Goal: Use online tool/utility: Utilize a website feature to perform a specific function

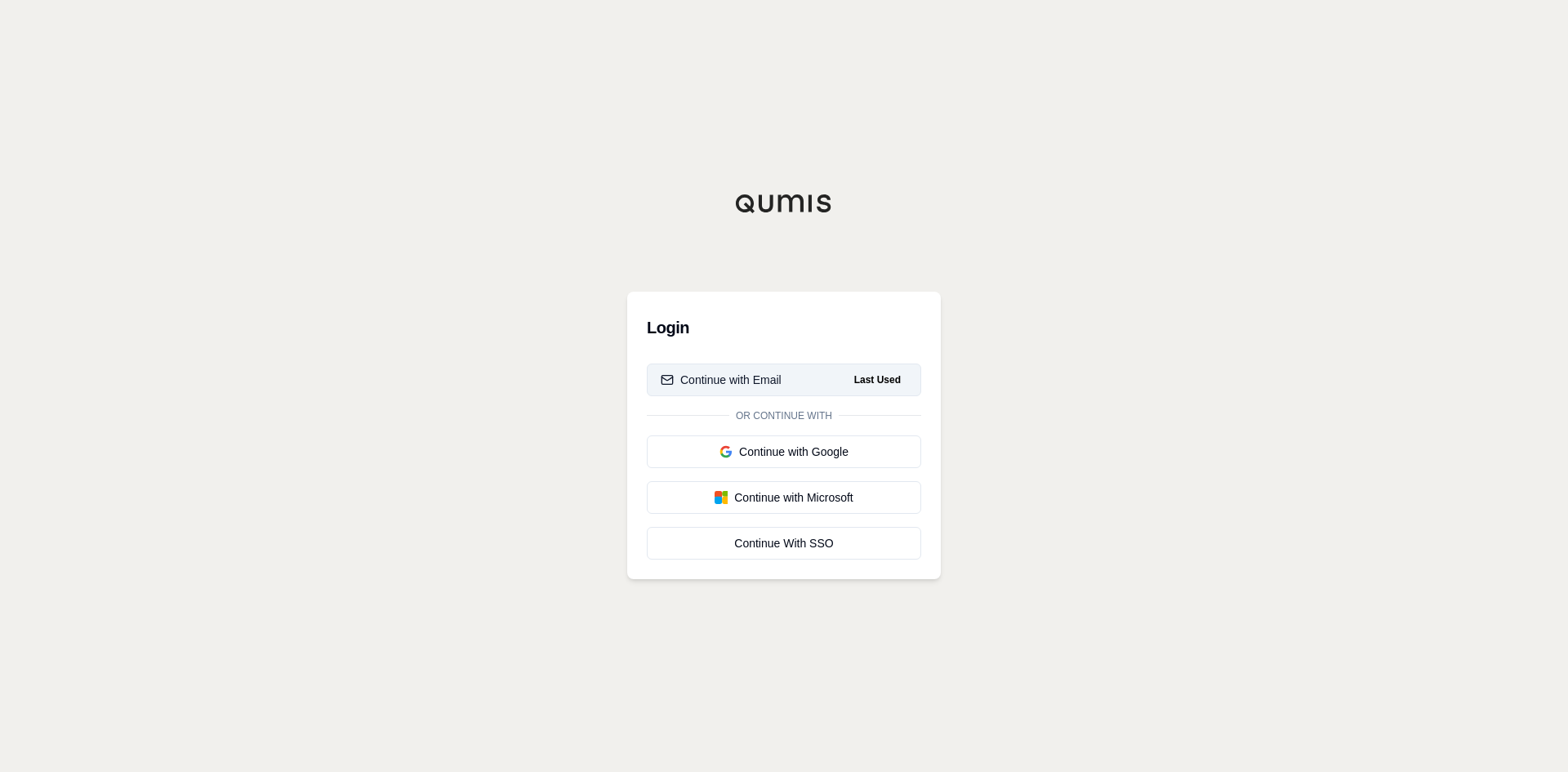
click at [744, 381] on div "Continue with Email" at bounding box center [721, 380] width 121 height 17
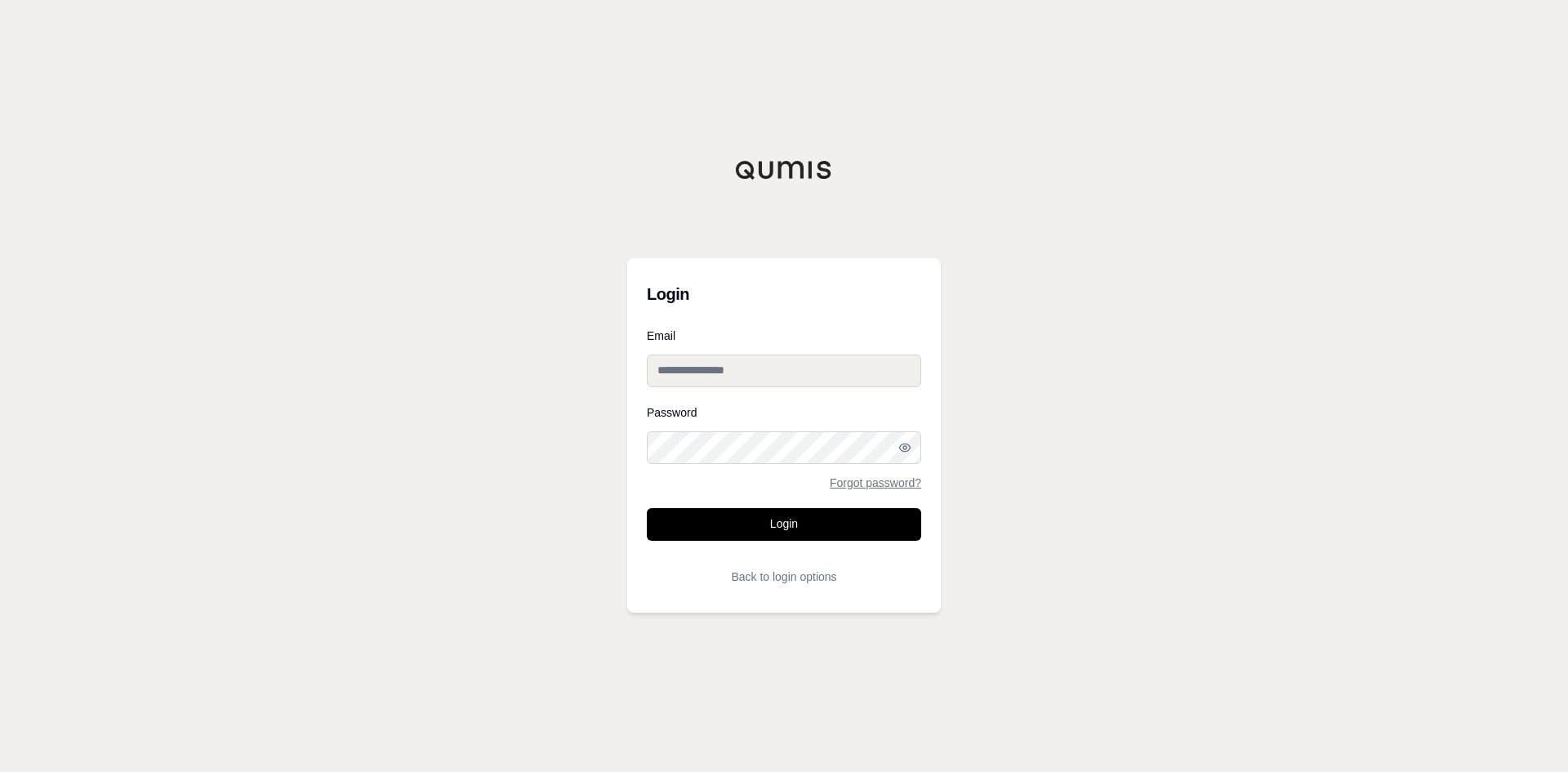
type input "**********"
click at [771, 527] on button "Login" at bounding box center [784, 524] width 274 height 33
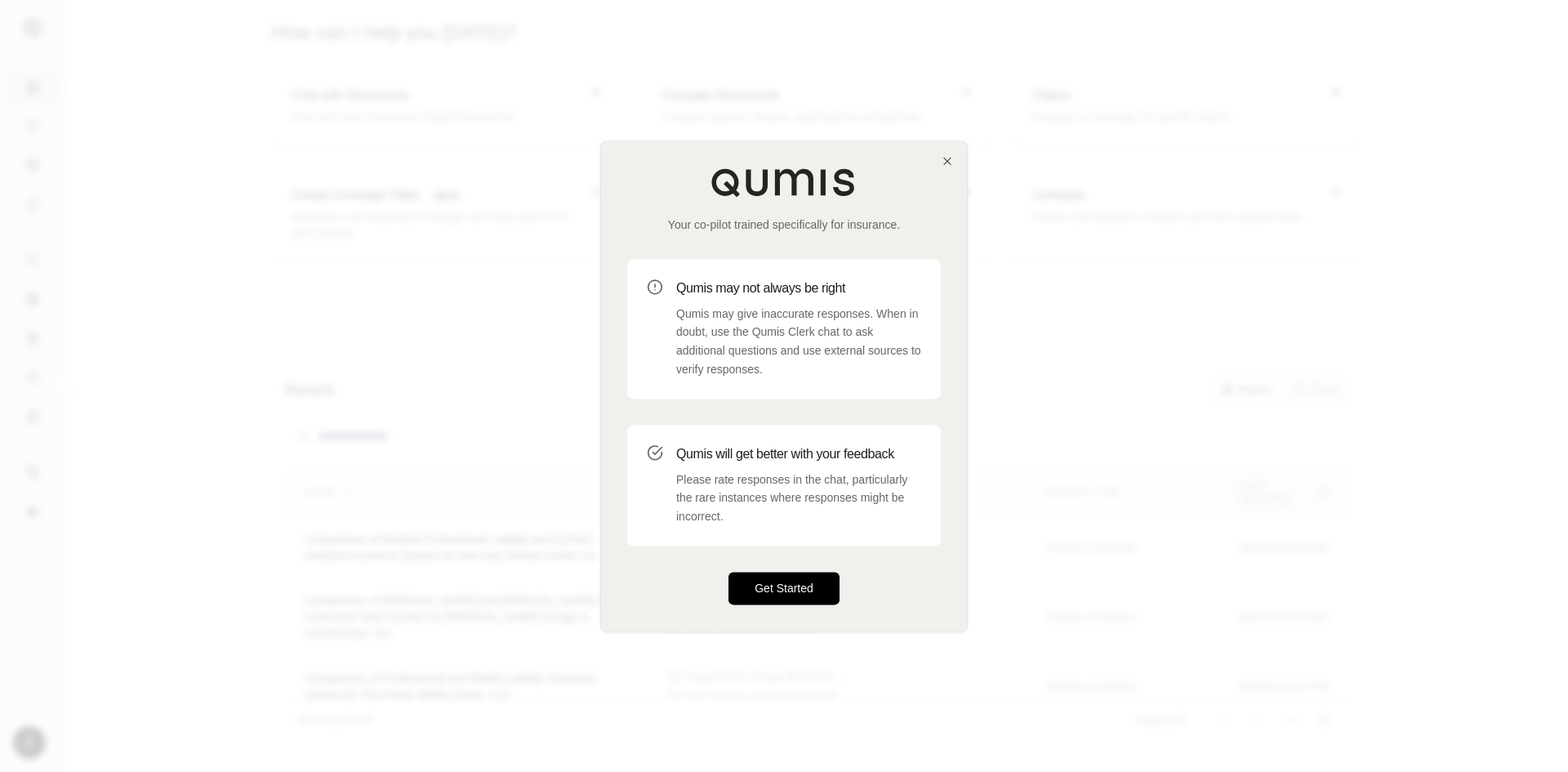
click at [781, 583] on button "Get Started" at bounding box center [784, 589] width 111 height 33
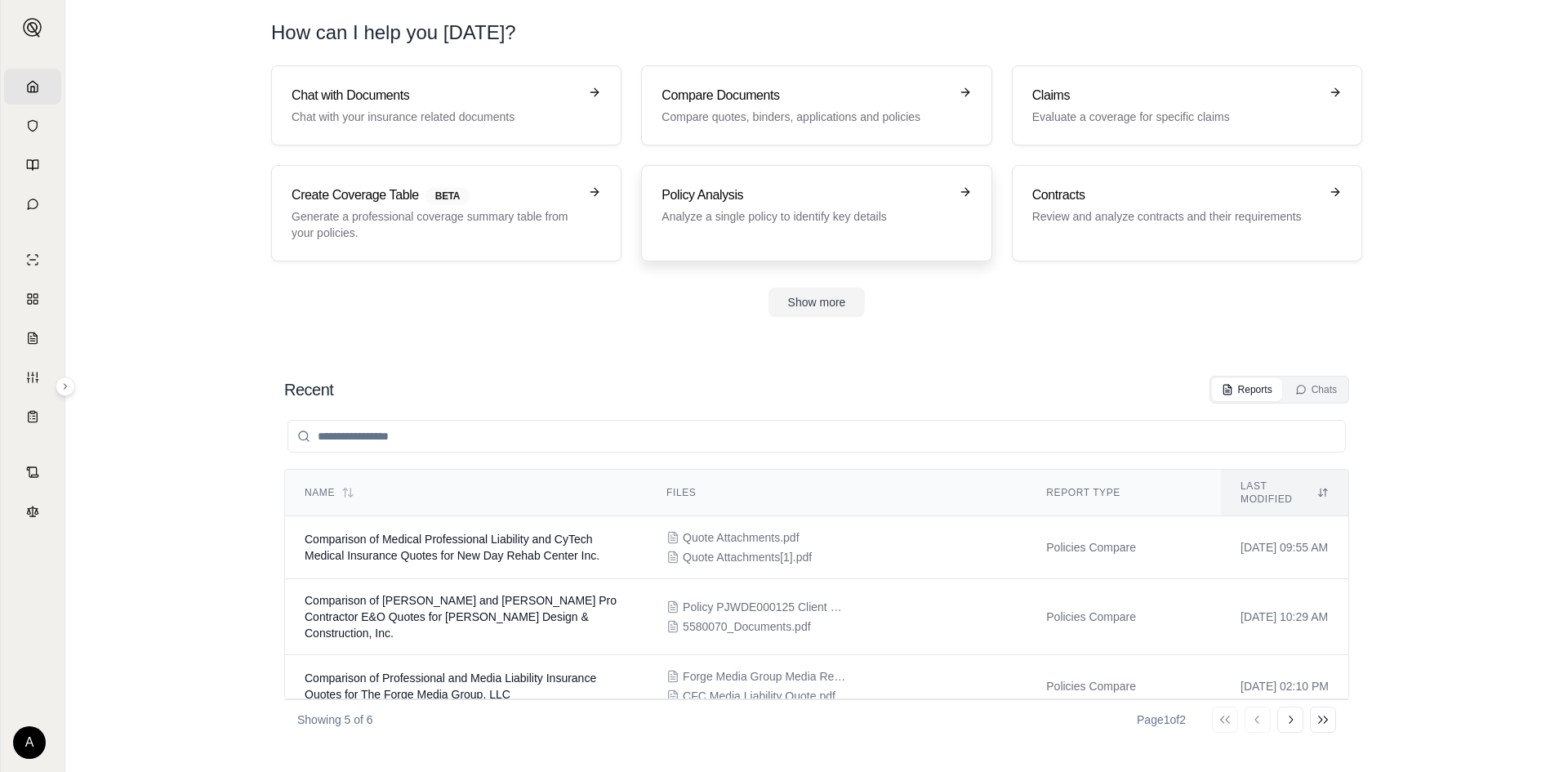
click at [821, 208] on p "Analyze a single policy to identify key details" at bounding box center [805, 216] width 287 height 17
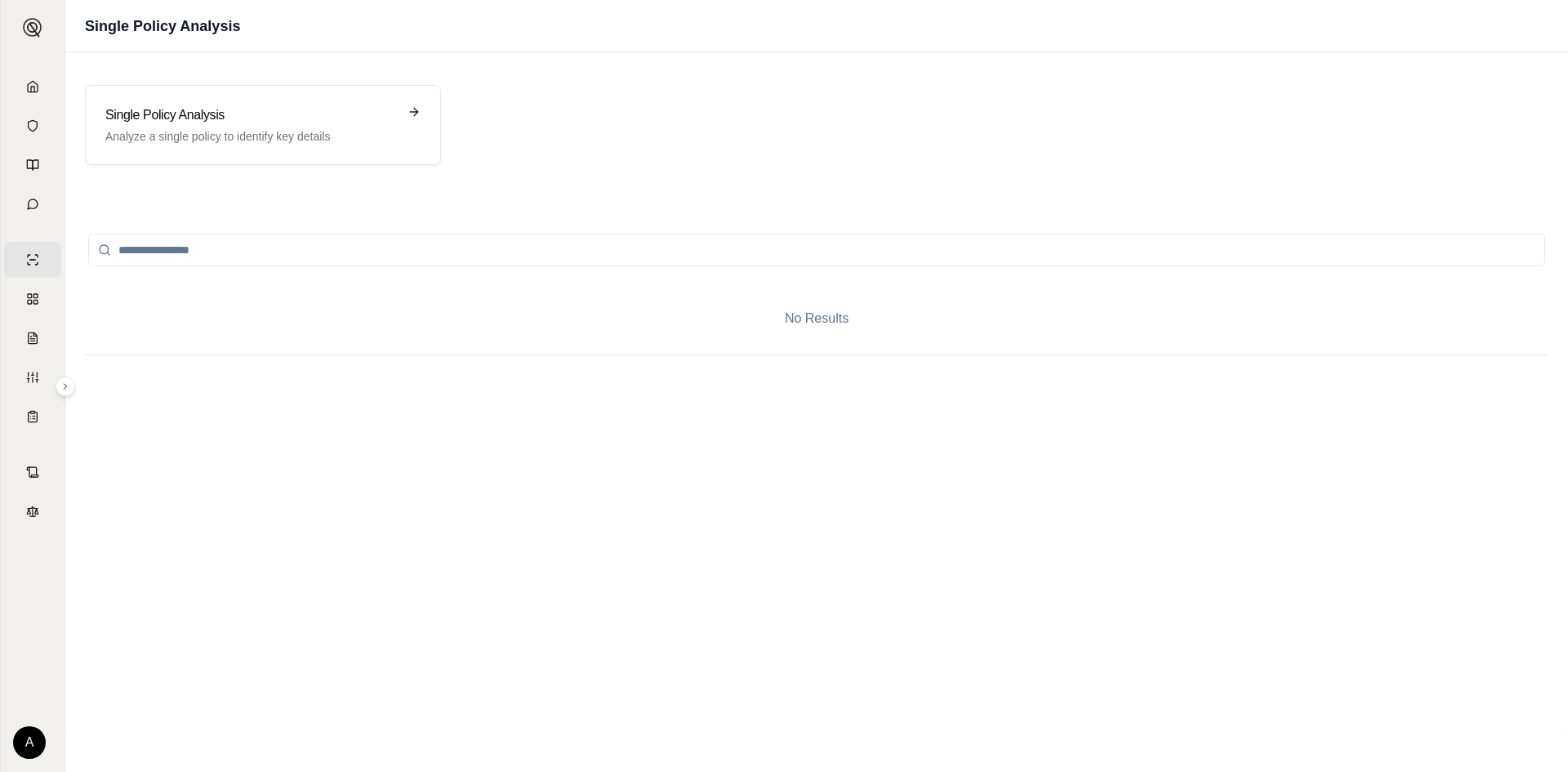
click at [341, 251] on input "search" at bounding box center [817, 250] width 1457 height 33
drag, startPoint x: 341, startPoint y: 251, endPoint x: 303, endPoint y: 250, distance: 38.0
click at [303, 250] on input "search" at bounding box center [817, 250] width 1457 height 33
click at [412, 110] on icon at bounding box center [417, 112] width 13 height 13
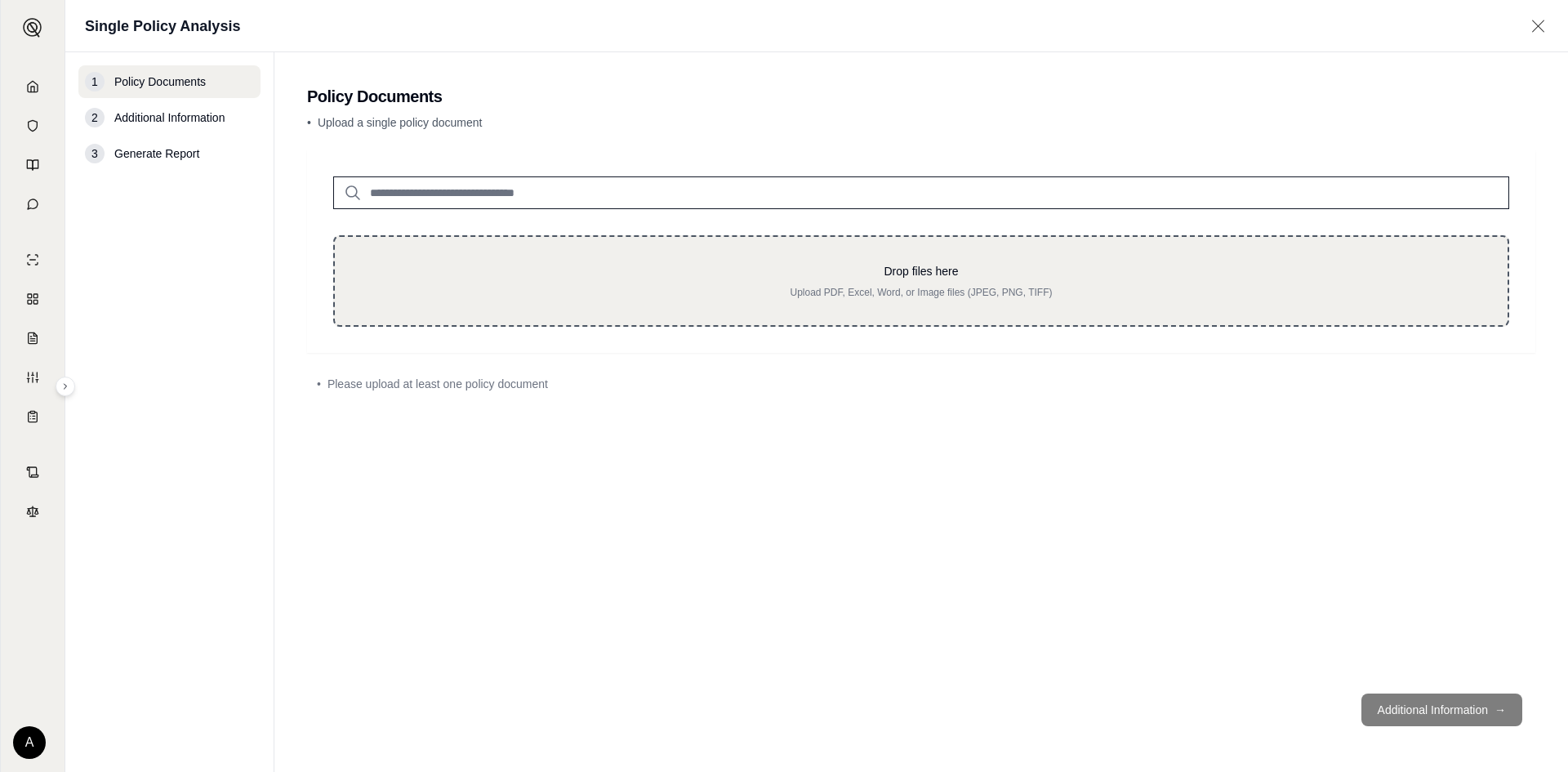
click at [559, 276] on p "Drop files here" at bounding box center [921, 271] width 1121 height 17
type input "**********"
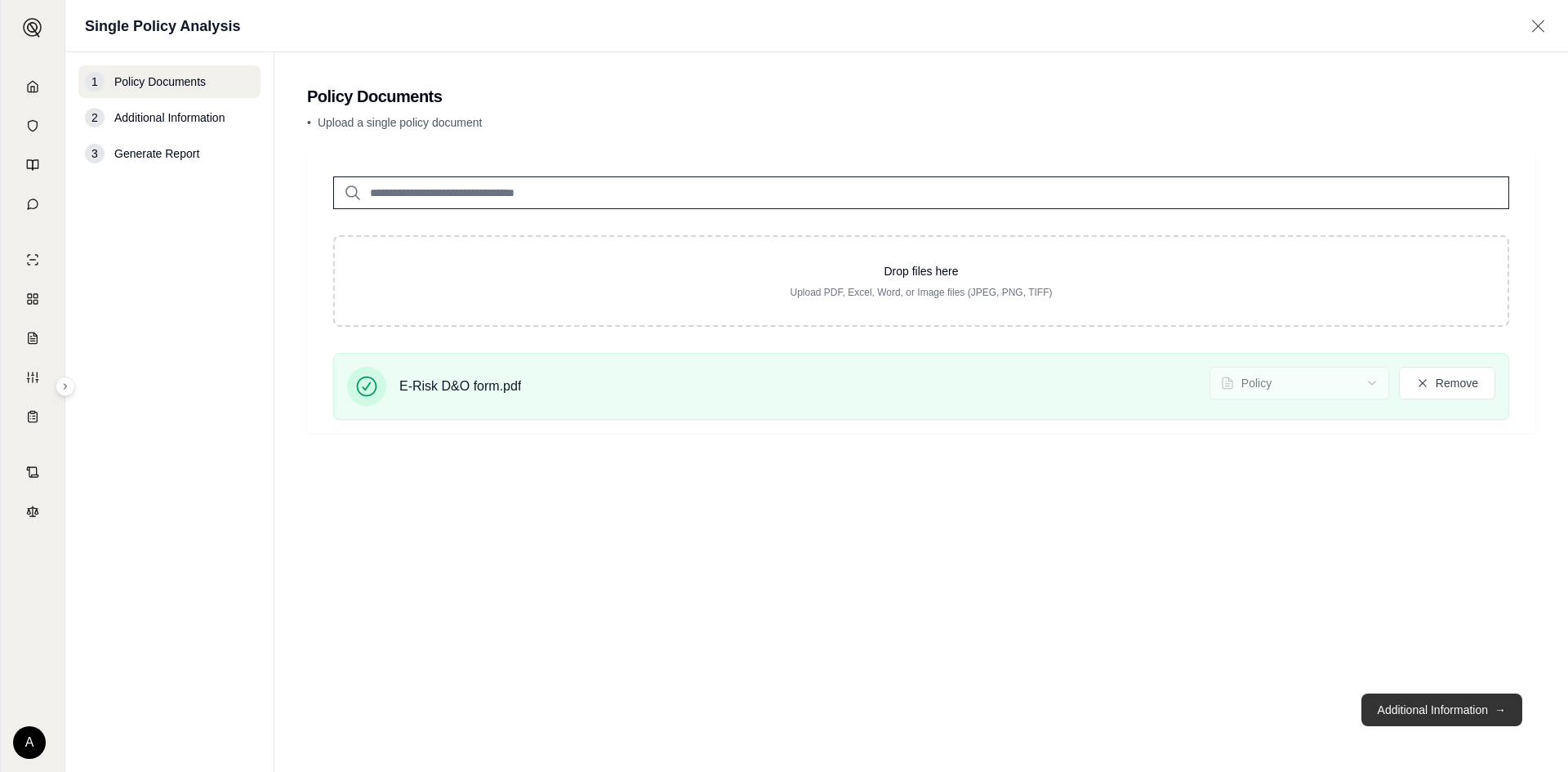
click at [1444, 706] on button "Additional Information →" at bounding box center [1442, 711] width 161 height 33
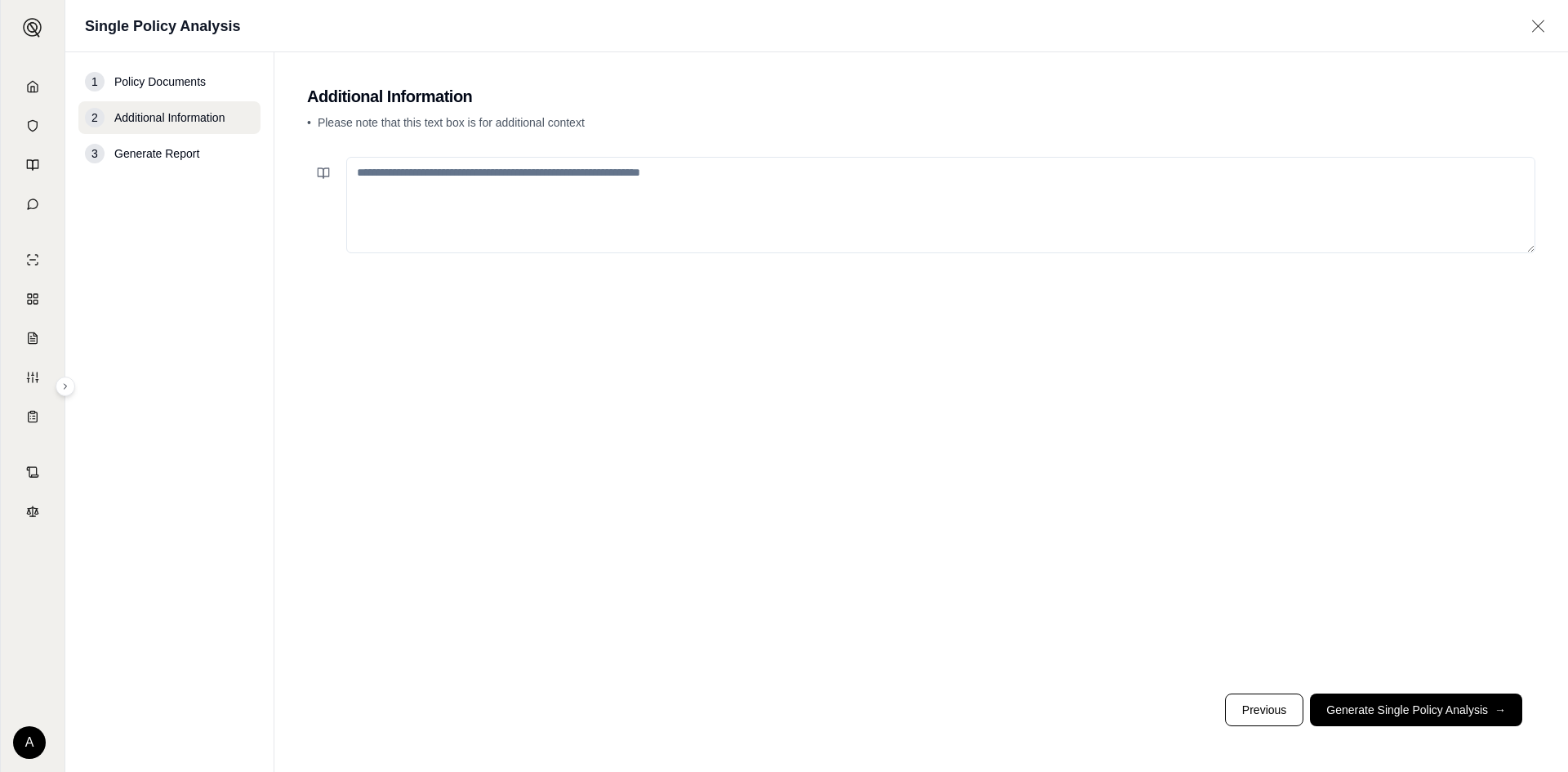
click at [484, 184] on textarea at bounding box center [940, 204] width 1189 height 96
type textarea "**********"
click at [1375, 705] on button "Generate Single Policy Analysis →" at bounding box center [1416, 711] width 213 height 33
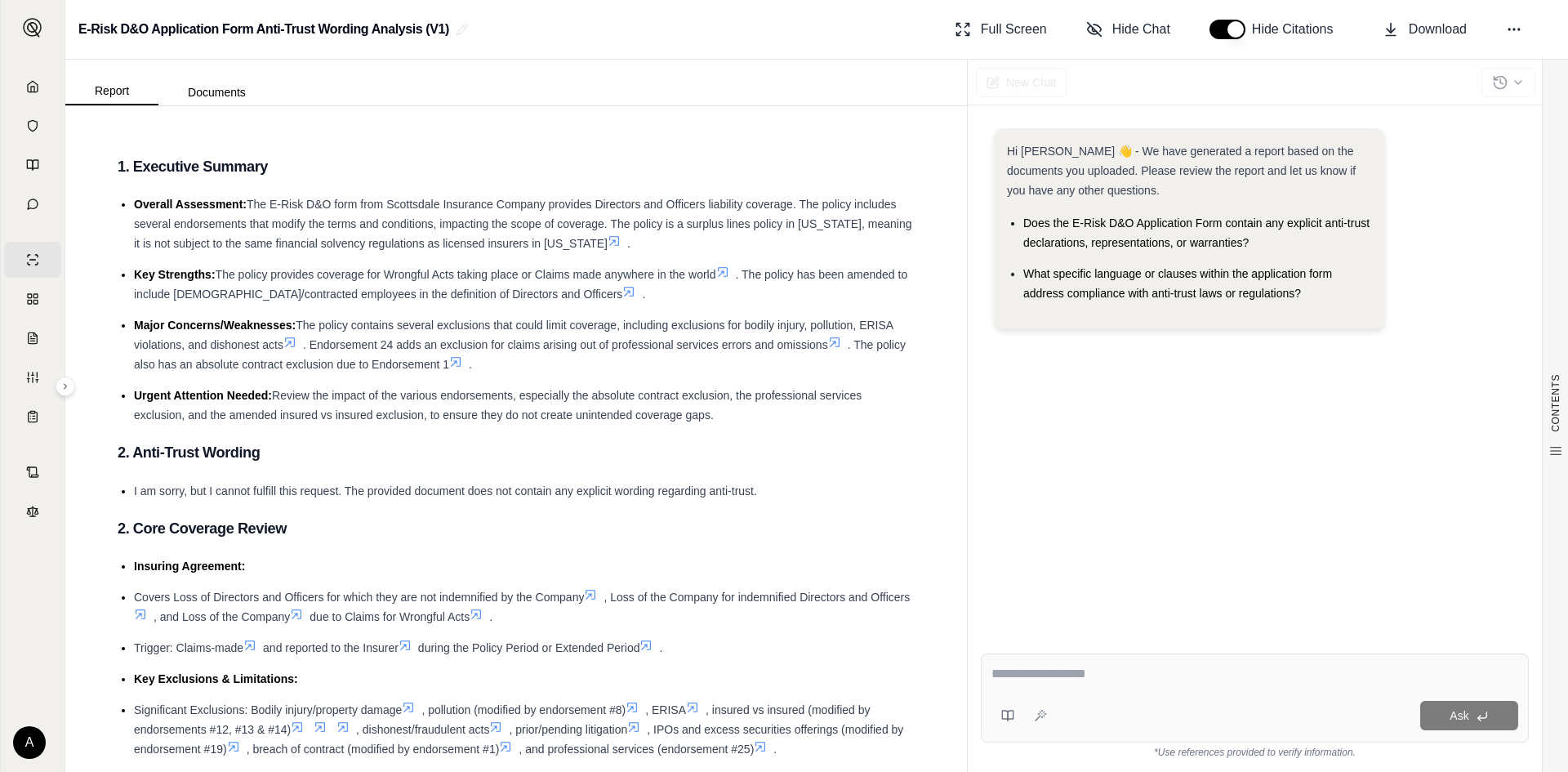
scroll to position [82, 0]
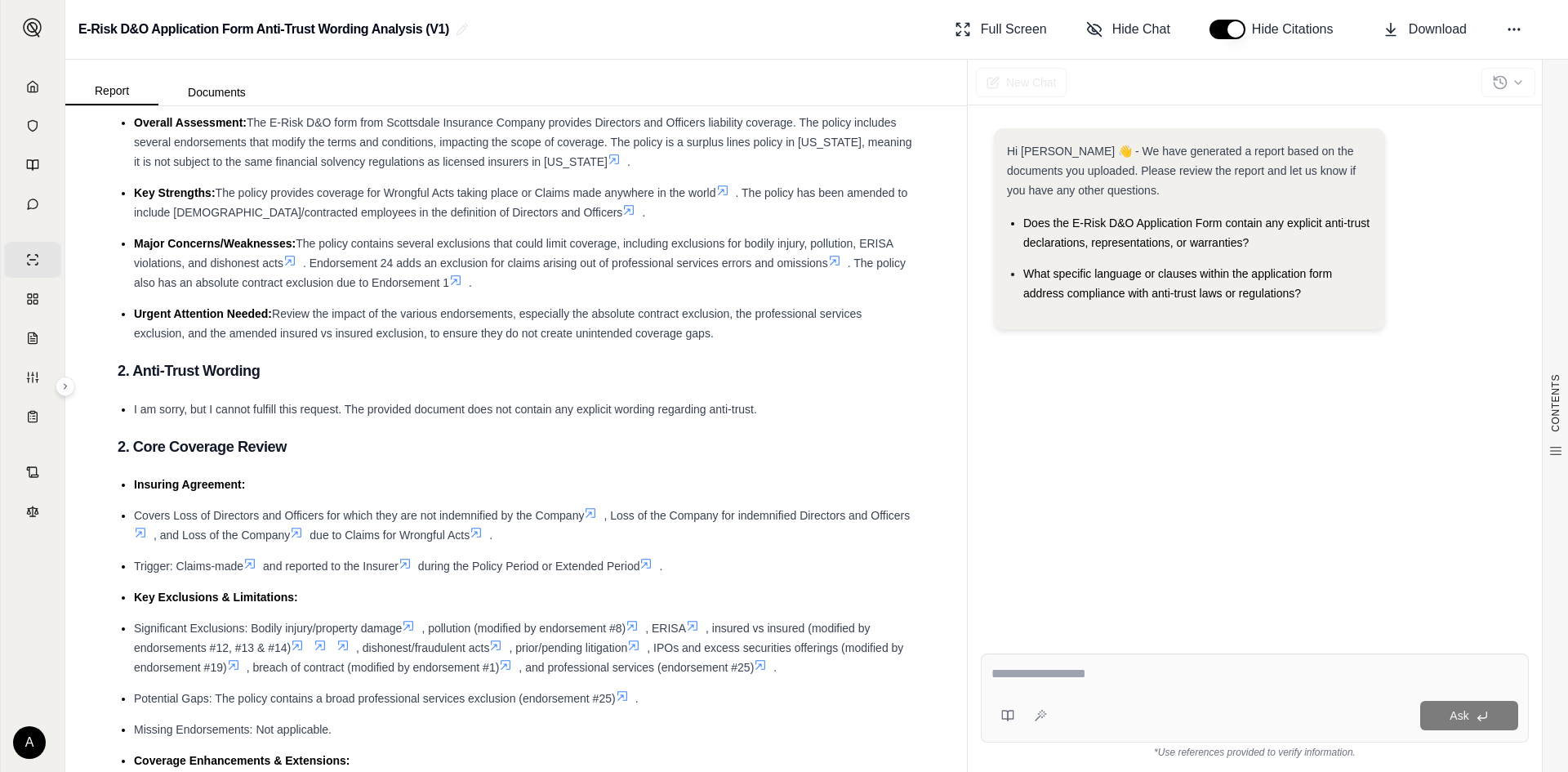
click at [1123, 681] on textarea at bounding box center [1255, 673] width 527 height 19
type textarea "**********"
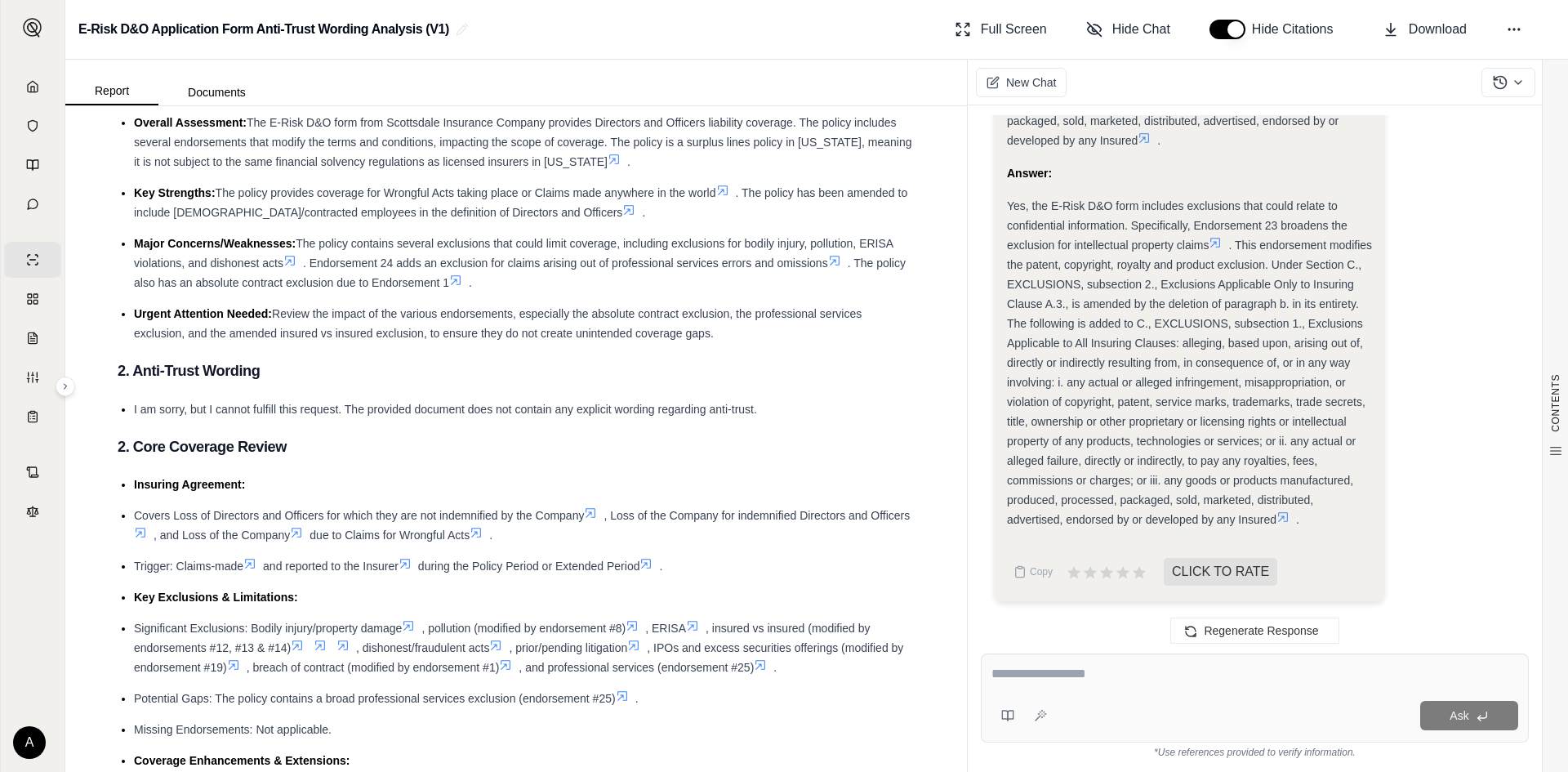
scroll to position [4666, 0]
click at [1518, 27] on icon at bounding box center [1514, 29] width 16 height 17
click at [573, 39] on div "E-Risk D&O Application Form Anti-Trust Wording Analysis (V1) Full Screen Hide C…" at bounding box center [817, 29] width 1503 height 60
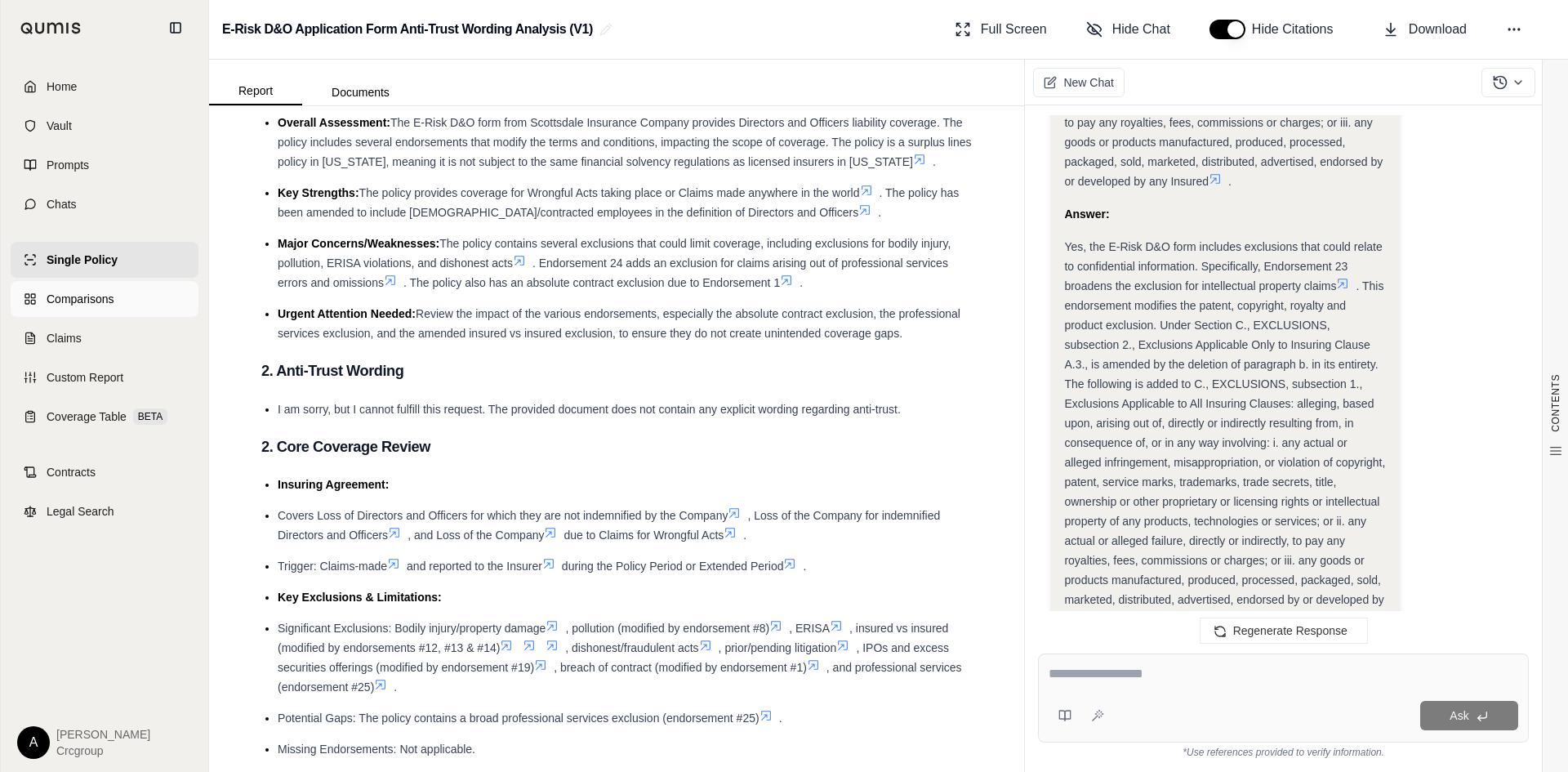
scroll to position [4940, 0]
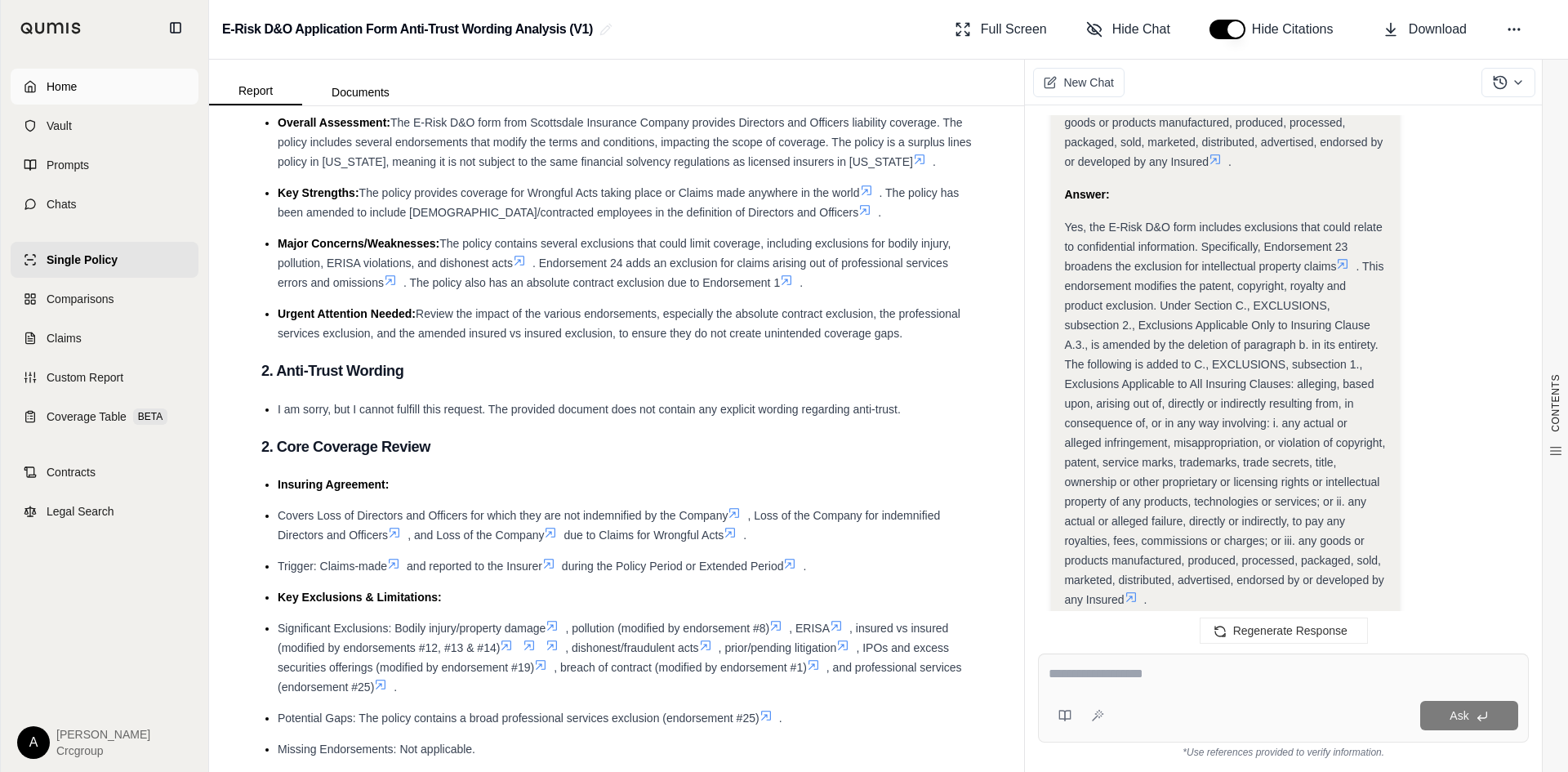
click at [53, 81] on span "Home" at bounding box center [61, 87] width 30 height 17
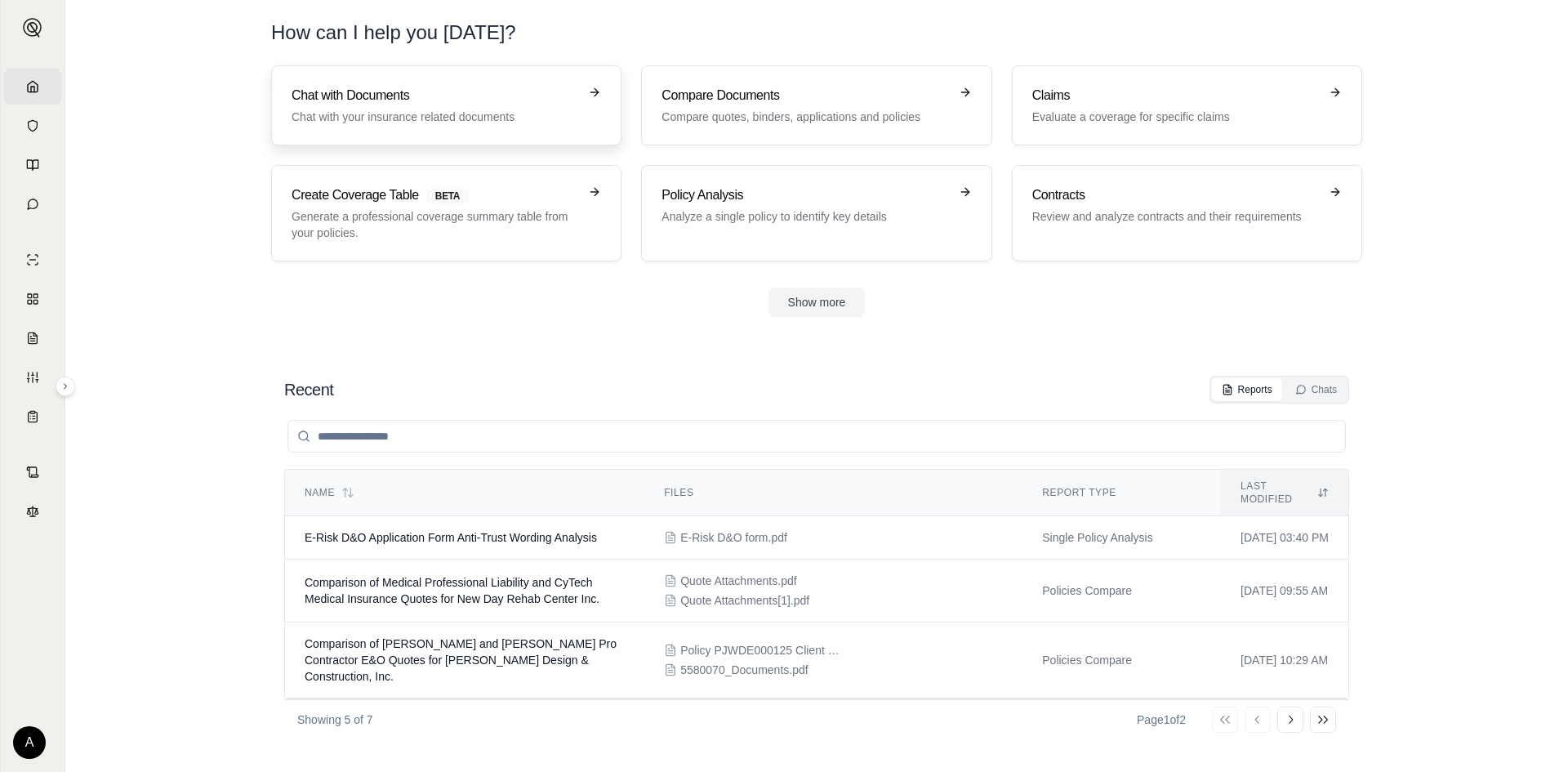
click at [459, 109] on p "Chat with your insurance related documents" at bounding box center [434, 117] width 287 height 17
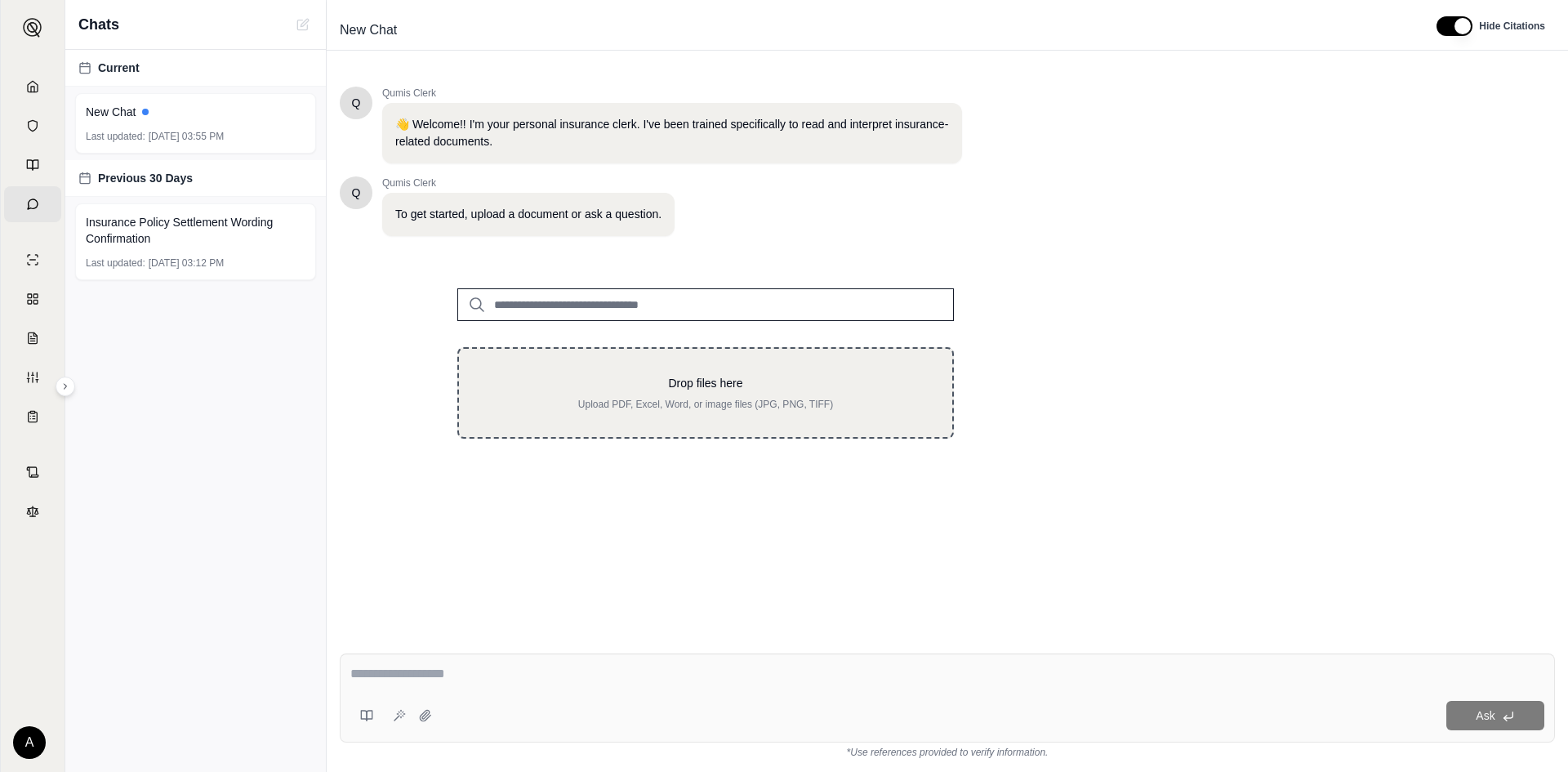
drag, startPoint x: 641, startPoint y: 376, endPoint x: 578, endPoint y: 389, distance: 64.3
click at [578, 389] on p "Drop files here" at bounding box center [705, 383] width 441 height 17
type input "**********"
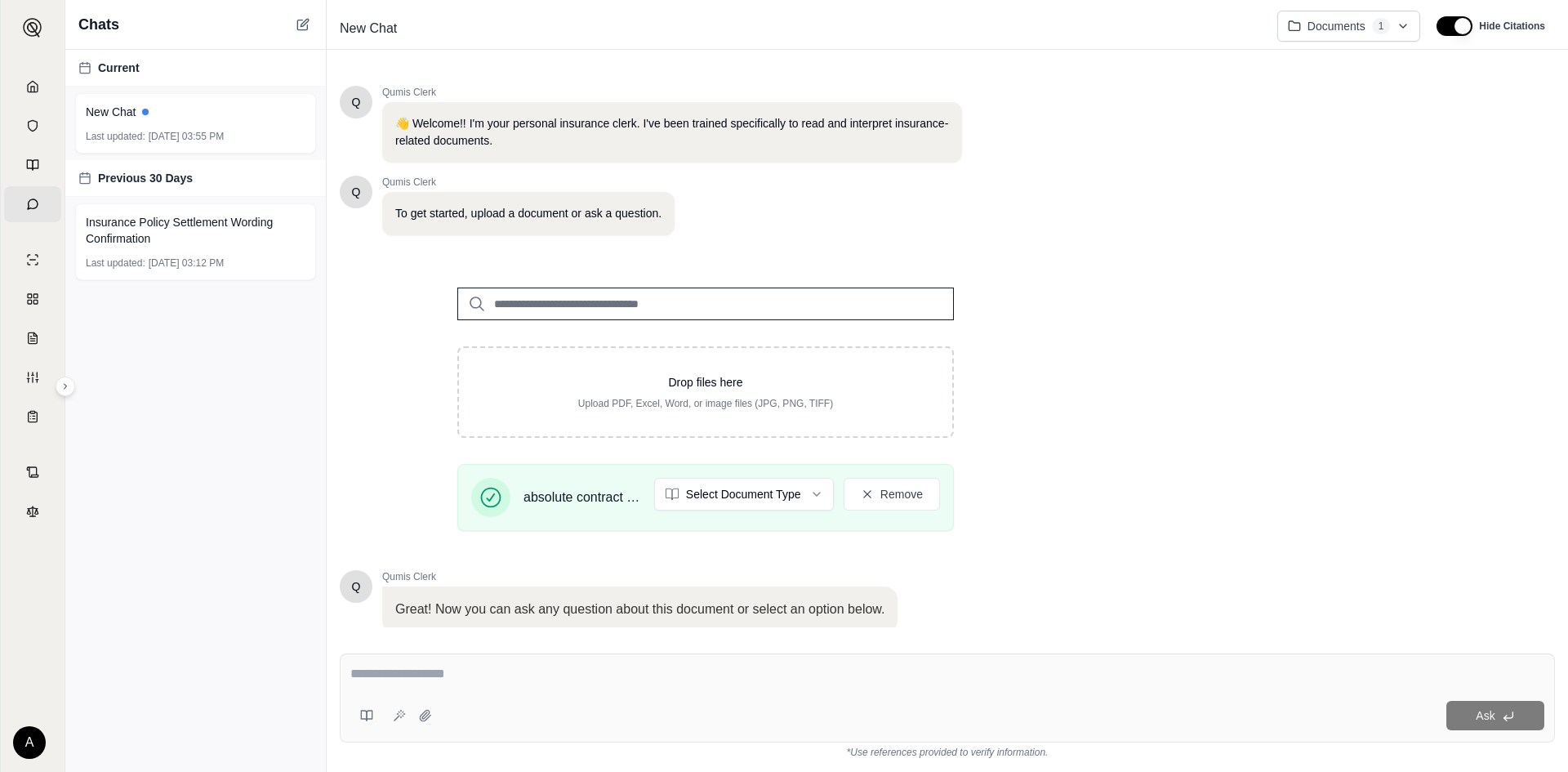
scroll to position [113, 0]
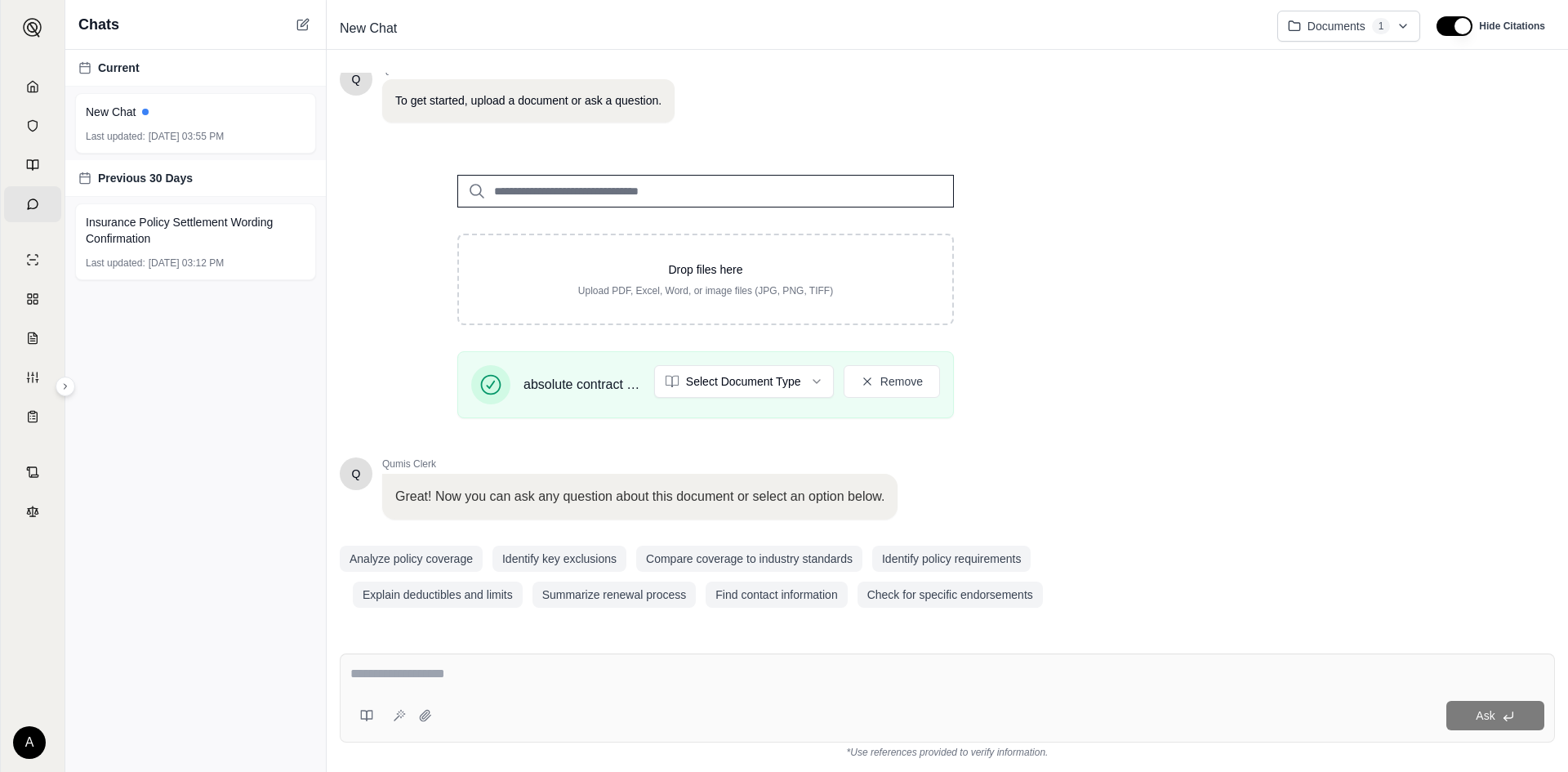
click at [509, 671] on textarea at bounding box center [947, 673] width 1194 height 19
type textarea "*"
type textarea "**********"
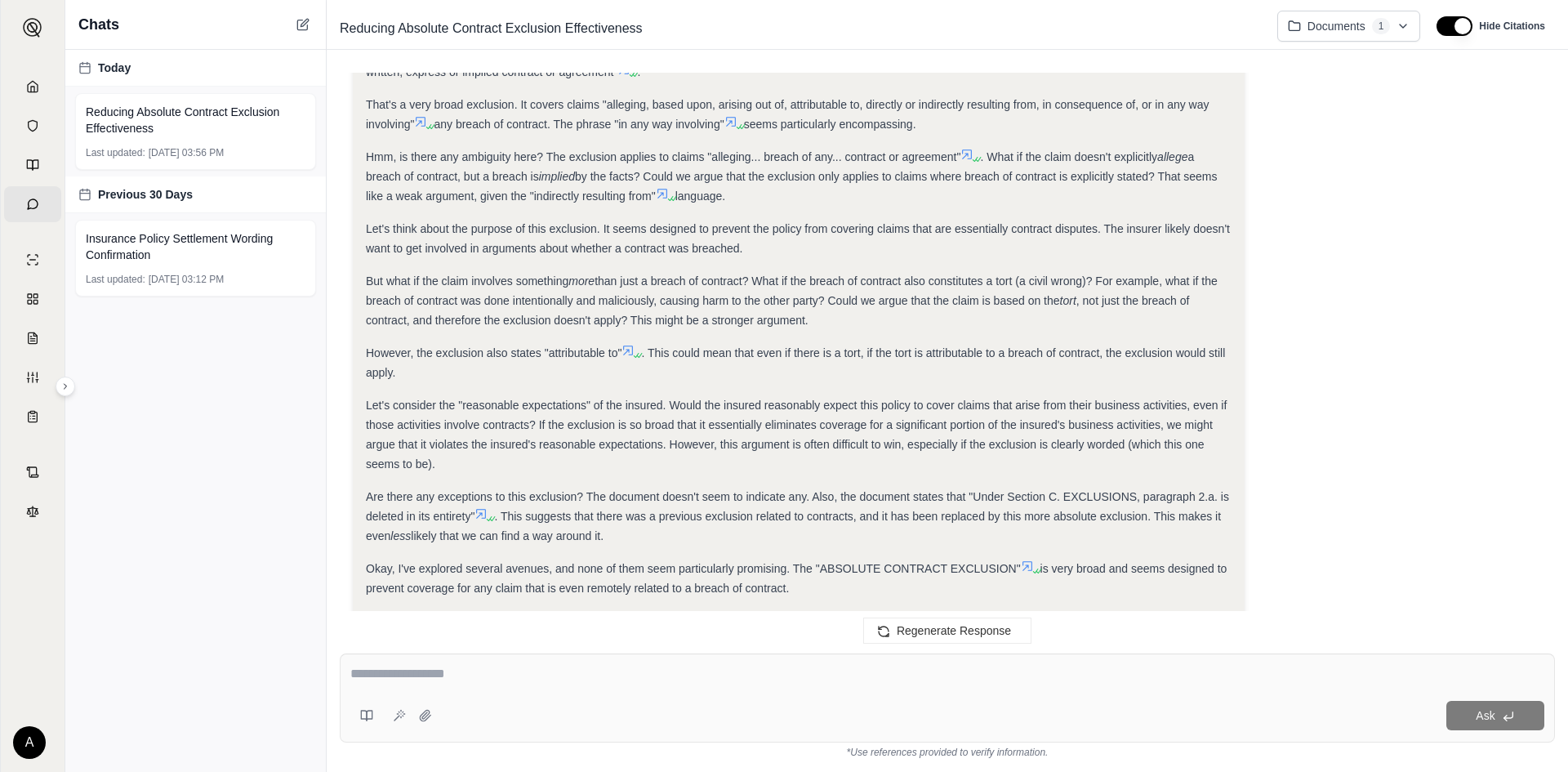
scroll to position [215, 0]
